Goal: Information Seeking & Learning: Learn about a topic

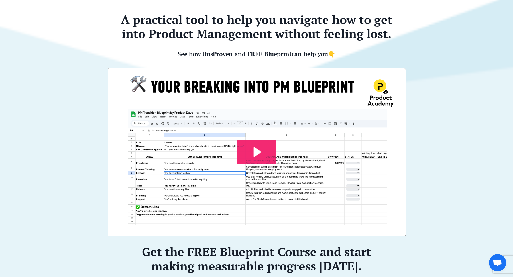
scroll to position [102, 0]
click at [247, 141] on icon "Play Video: file-uploads/sites/127338/video/7e45aa-001e-eb01-81e-76e7130611_Pro…" at bounding box center [256, 151] width 39 height 25
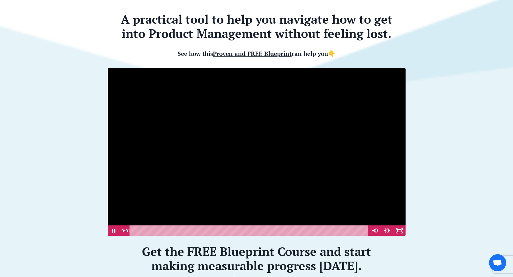
click at [147, 229] on div "Playbar" at bounding box center [249, 230] width 231 height 11
click at [235, 229] on div "1:44" at bounding box center [249, 230] width 231 height 11
click at [250, 230] on div "2:00" at bounding box center [249, 230] width 231 height 11
click at [272, 230] on div "2:23" at bounding box center [249, 230] width 231 height 11
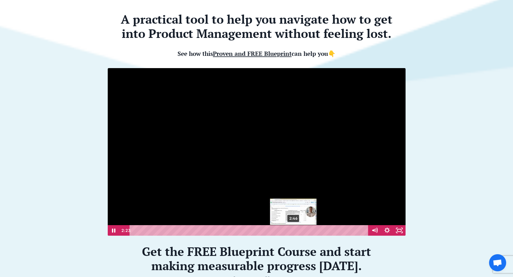
click at [293, 231] on div "2:46" at bounding box center [249, 230] width 231 height 11
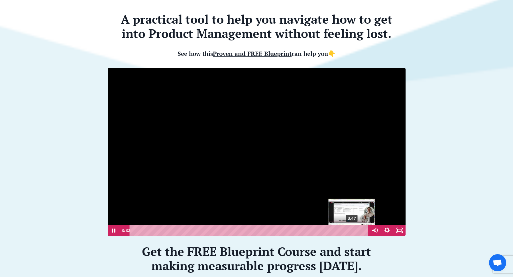
click at [352, 231] on div "3:47" at bounding box center [249, 230] width 231 height 11
click at [275, 186] on div at bounding box center [256, 152] width 298 height 168
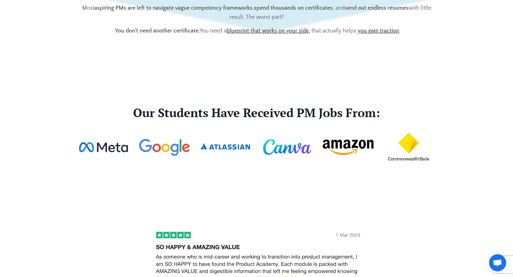
scroll to position [1251, 0]
